Goal: Task Accomplishment & Management: Manage account settings

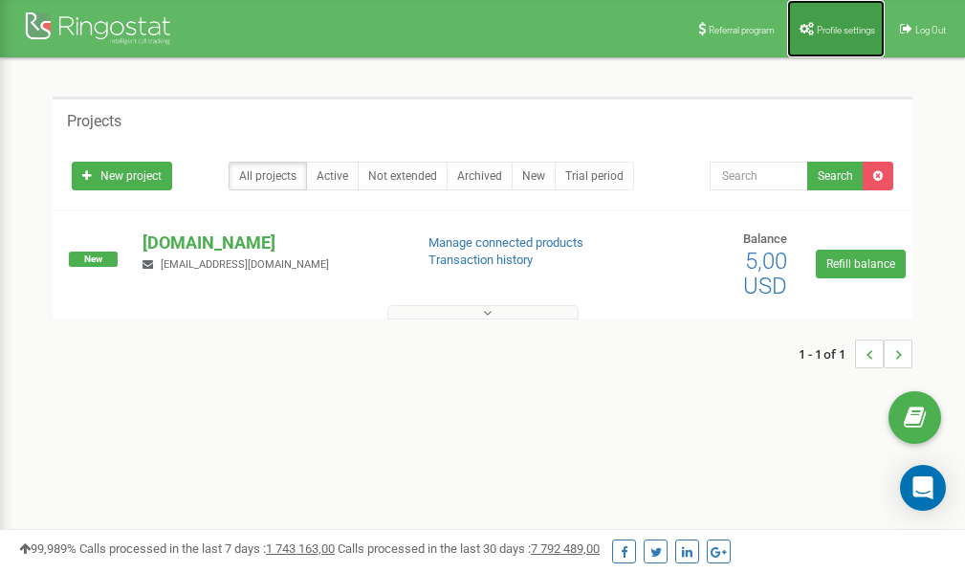
click at [834, 30] on span "Profile settings" at bounding box center [846, 30] width 58 height 11
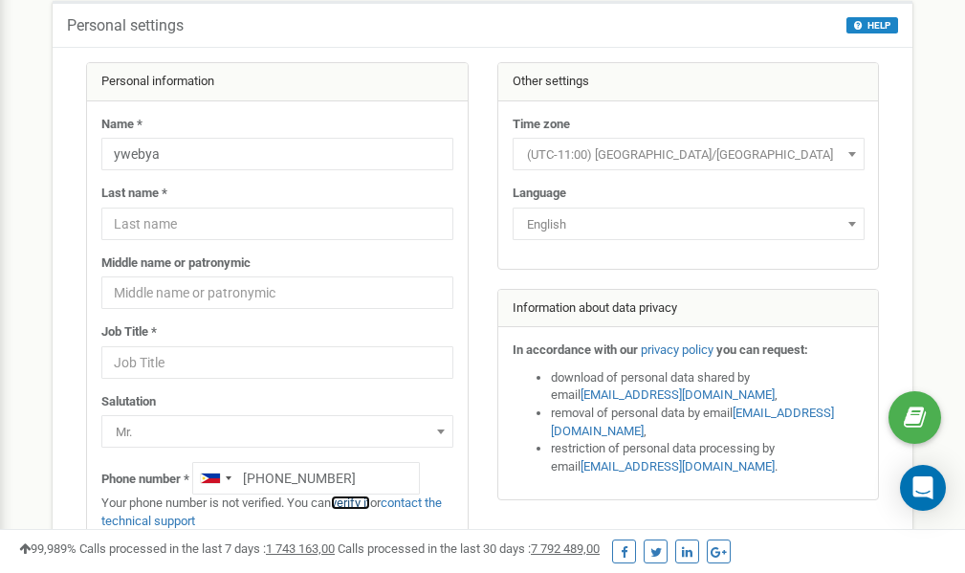
click at [358, 503] on link "verify it" at bounding box center [350, 503] width 39 height 14
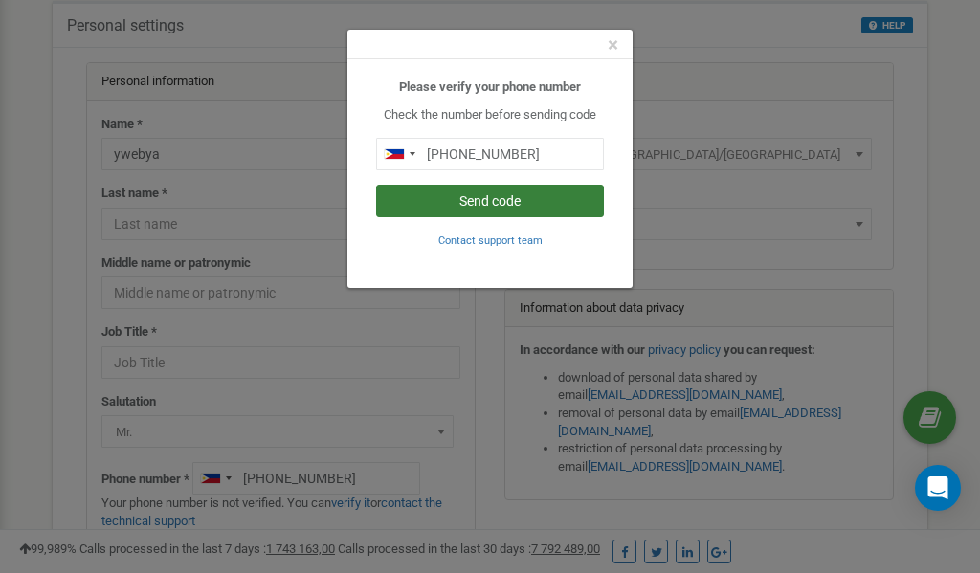
click at [494, 198] on button "Send code" at bounding box center [490, 201] width 228 height 33
